Goal: Navigation & Orientation: Find specific page/section

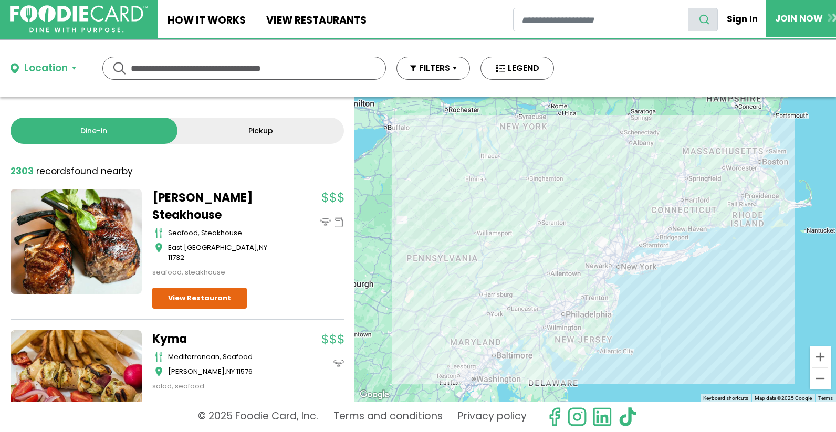
click at [68, 66] on button "Location" at bounding box center [43, 68] width 66 height 15
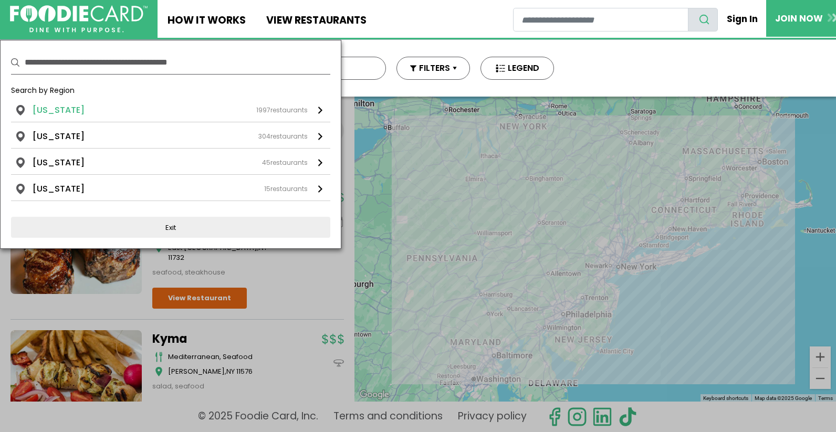
click at [54, 107] on li "[US_STATE]" at bounding box center [59, 110] width 52 height 13
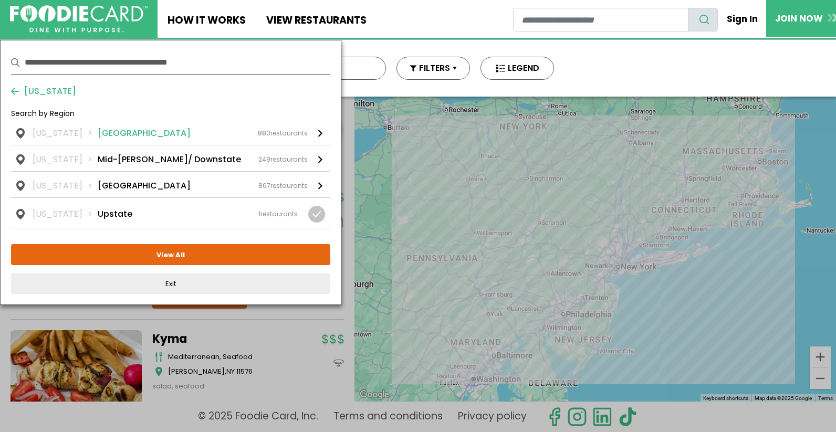
click at [101, 132] on li "Long Island" at bounding box center [144, 133] width 93 height 13
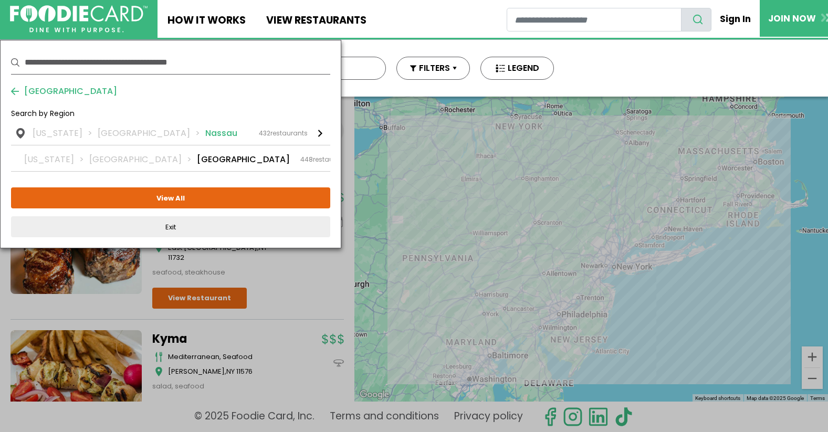
click at [205, 132] on li "Nassau" at bounding box center [221, 133] width 32 height 13
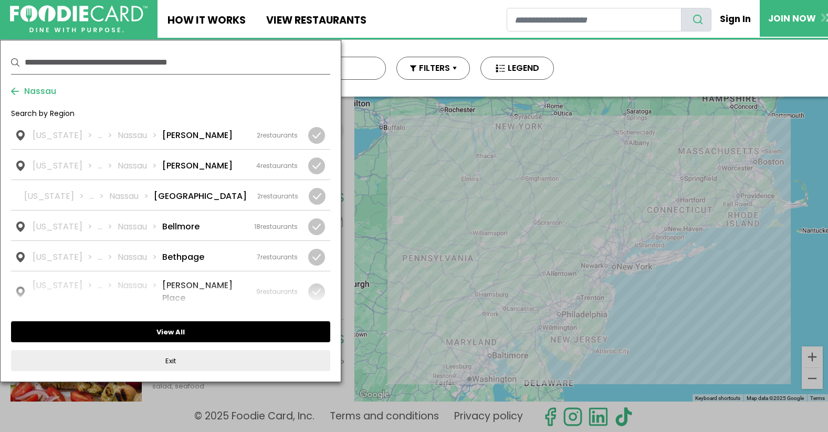
click at [198, 325] on button "View All" at bounding box center [170, 331] width 319 height 21
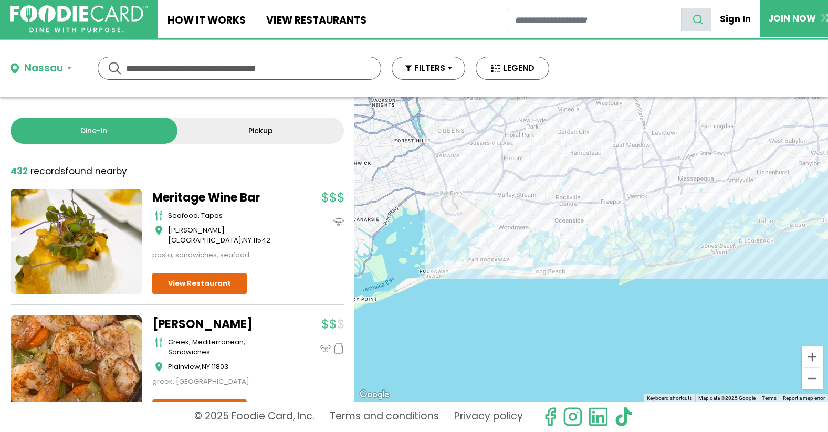
drag, startPoint x: 573, startPoint y: 272, endPoint x: 606, endPoint y: 125, distance: 150.1
click at [606, 125] on div at bounding box center [590, 249] width 473 height 305
click at [532, 210] on div at bounding box center [590, 249] width 473 height 305
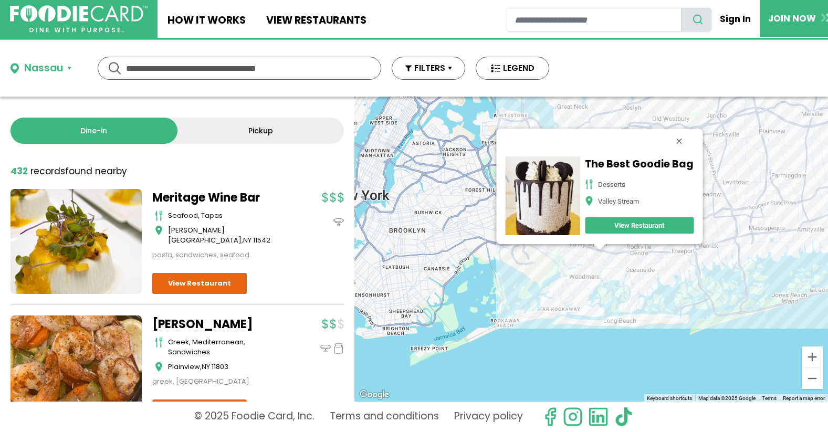
click at [536, 254] on div "The Best Goodie Bag Desserts Valley Stream View Restaurant" at bounding box center [590, 249] width 473 height 305
click at [676, 139] on button "Close" at bounding box center [678, 141] width 25 height 25
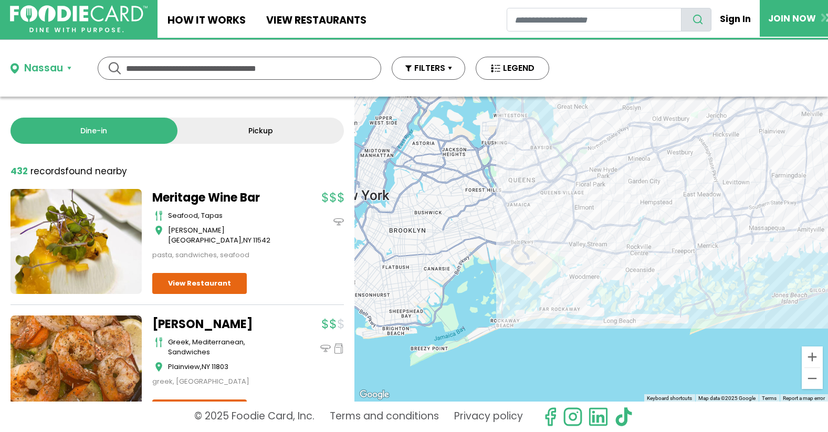
click at [618, 257] on div at bounding box center [590, 249] width 473 height 305
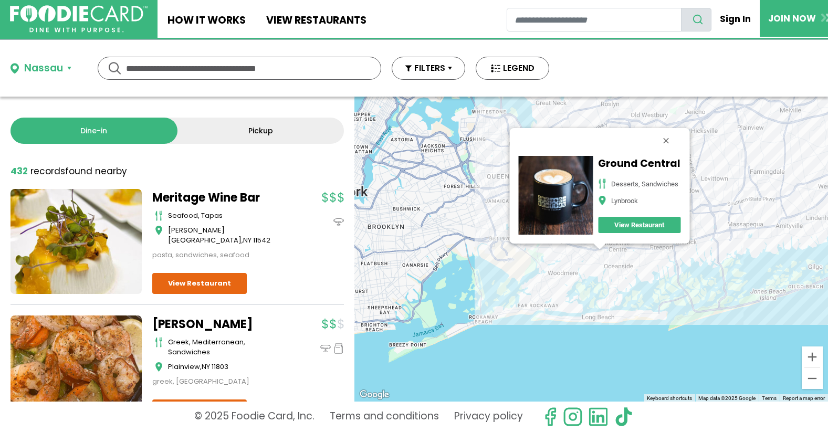
click at [697, 246] on div "Ground Central Desserts, Sandwiches Lynbrook View Restaurant" at bounding box center [590, 249] width 473 height 305
click at [663, 136] on button "Close" at bounding box center [665, 140] width 25 height 25
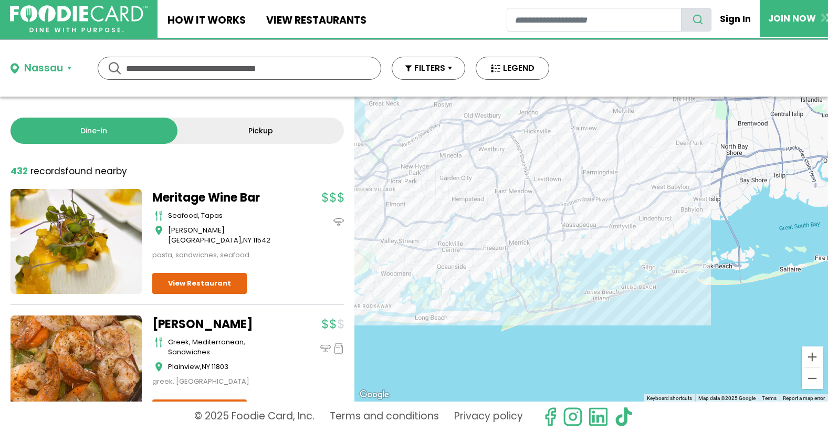
drag, startPoint x: 671, startPoint y: 258, endPoint x: 503, endPoint y: 258, distance: 168.0
click at [503, 258] on div at bounding box center [590, 249] width 473 height 305
click at [445, 175] on div at bounding box center [590, 249] width 473 height 305
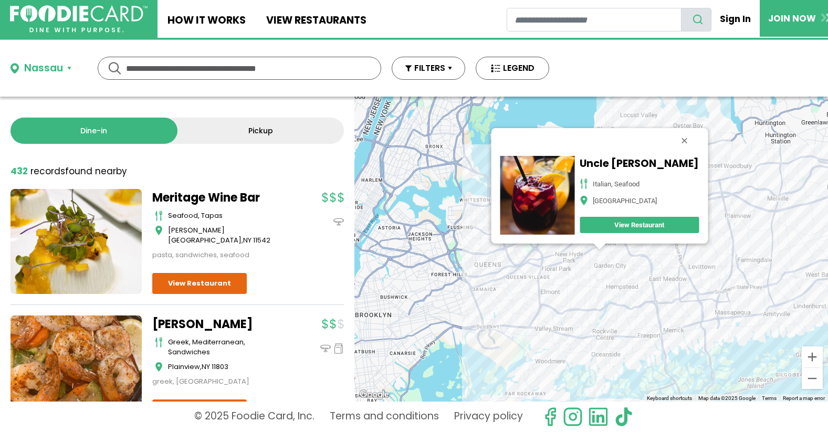
click at [606, 163] on h5 "Uncle Bacala's" at bounding box center [638, 163] width 119 height 12
click at [636, 226] on link "View Restaurant" at bounding box center [638, 225] width 119 height 16
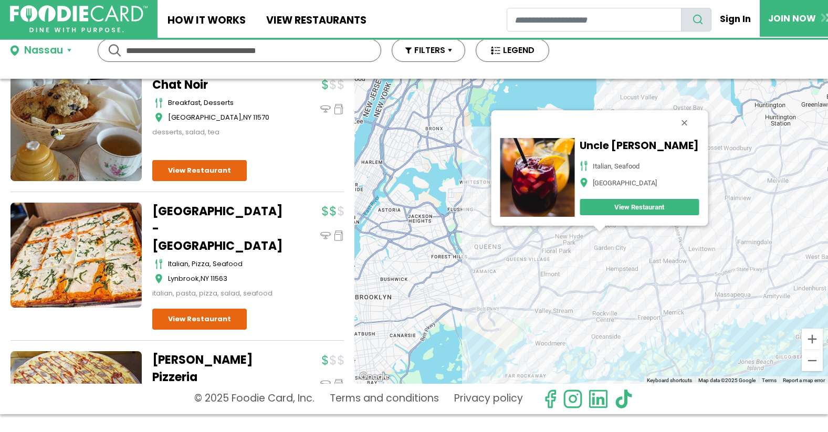
scroll to position [2207, 0]
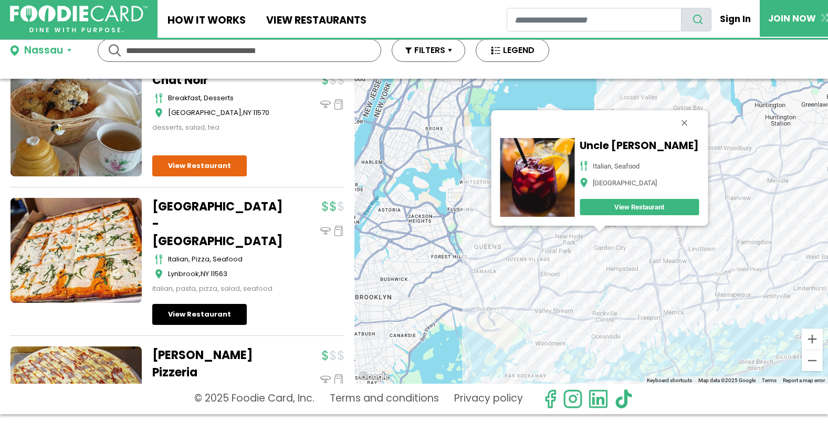
click at [182, 304] on link "View Restaurant" at bounding box center [199, 314] width 94 height 21
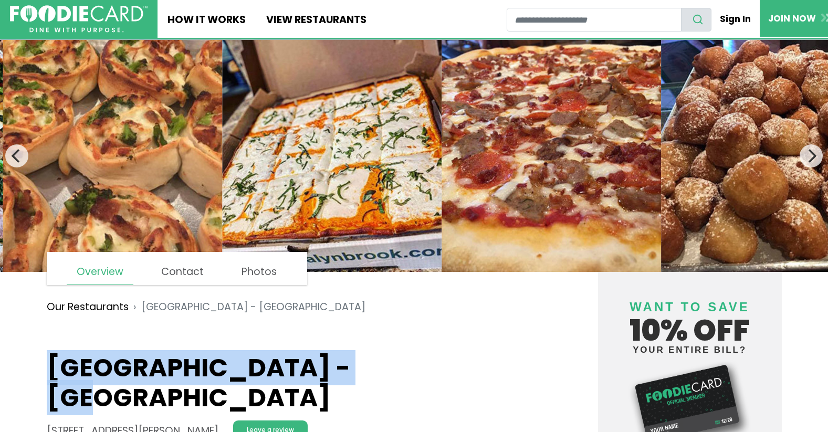
drag, startPoint x: 48, startPoint y: 361, endPoint x: 350, endPoint y: 360, distance: 301.8
click at [350, 360] on h1 "Villa Formia - Lynbrook" at bounding box center [292, 383] width 491 height 60
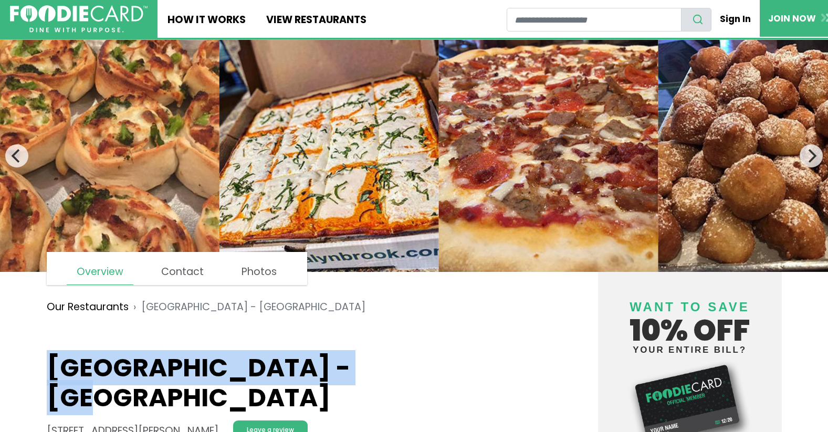
copy h1 "Villa Formia - Lynbrook"
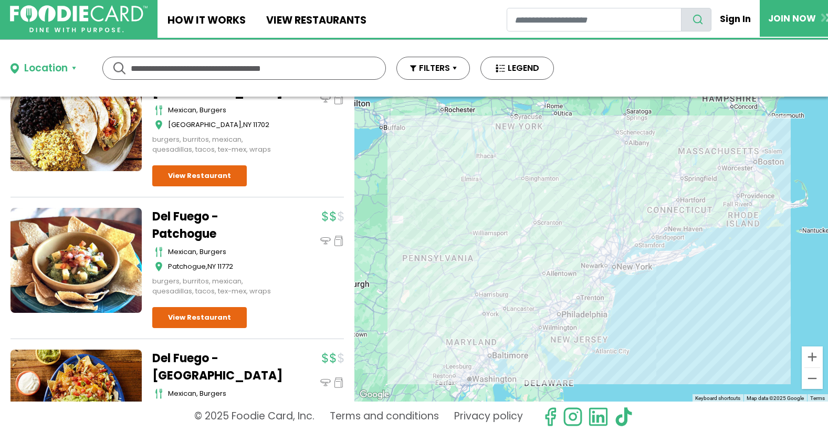
scroll to position [6112, 0]
